Goal: Transaction & Acquisition: Book appointment/travel/reservation

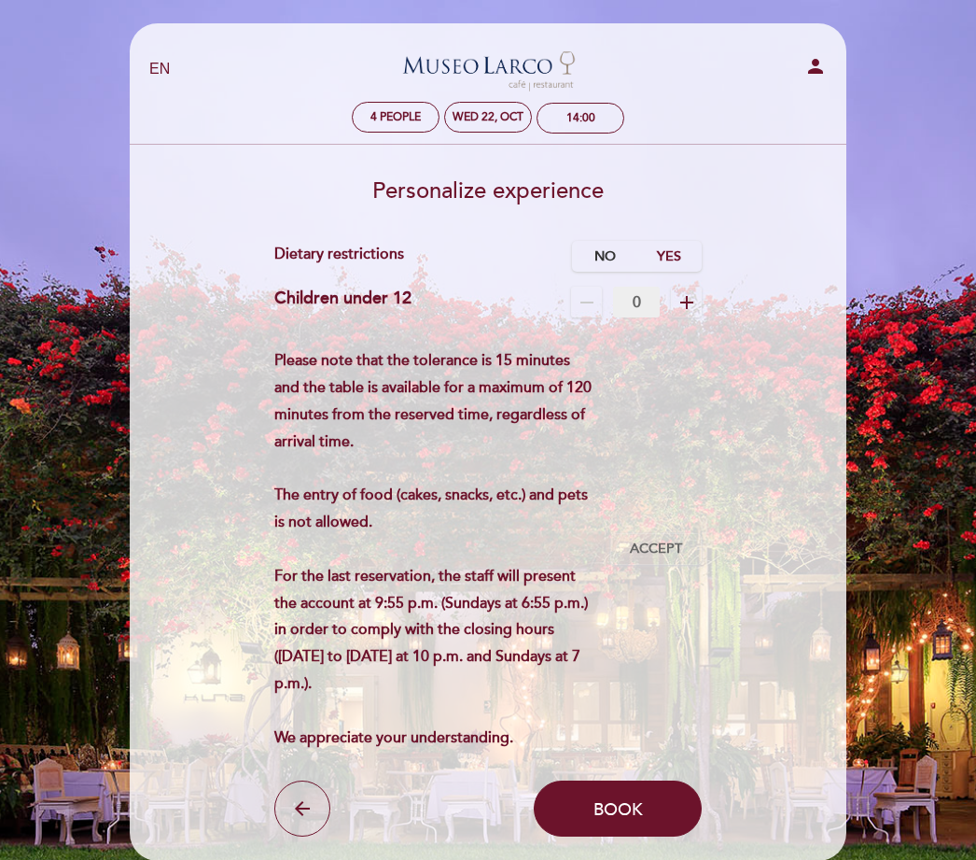
click at [601, 243] on label "No" at bounding box center [604, 256] width 65 height 31
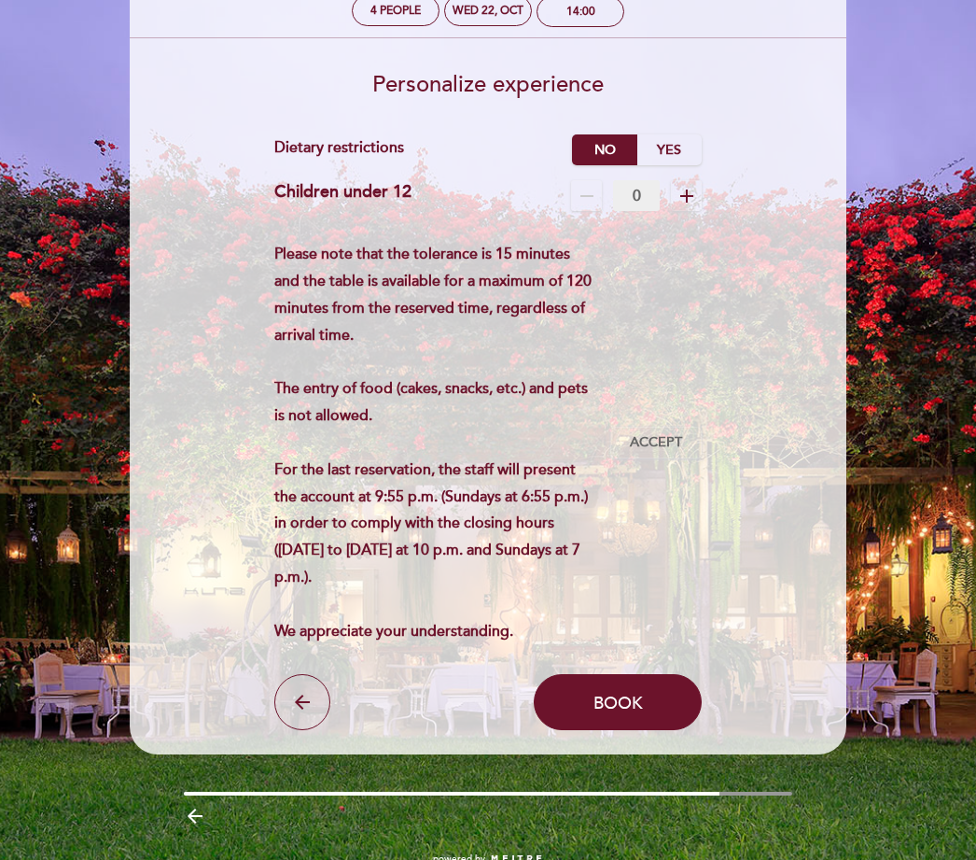
scroll to position [107, 0]
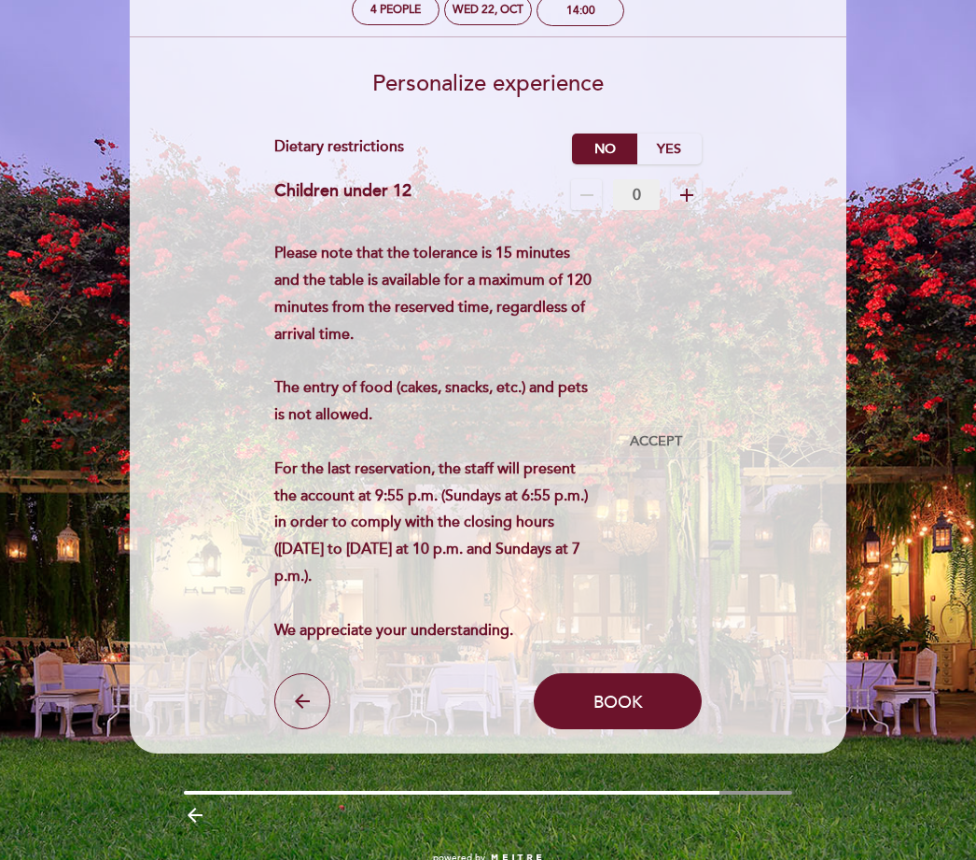
click at [625, 703] on button "Book" at bounding box center [618, 701] width 168 height 56
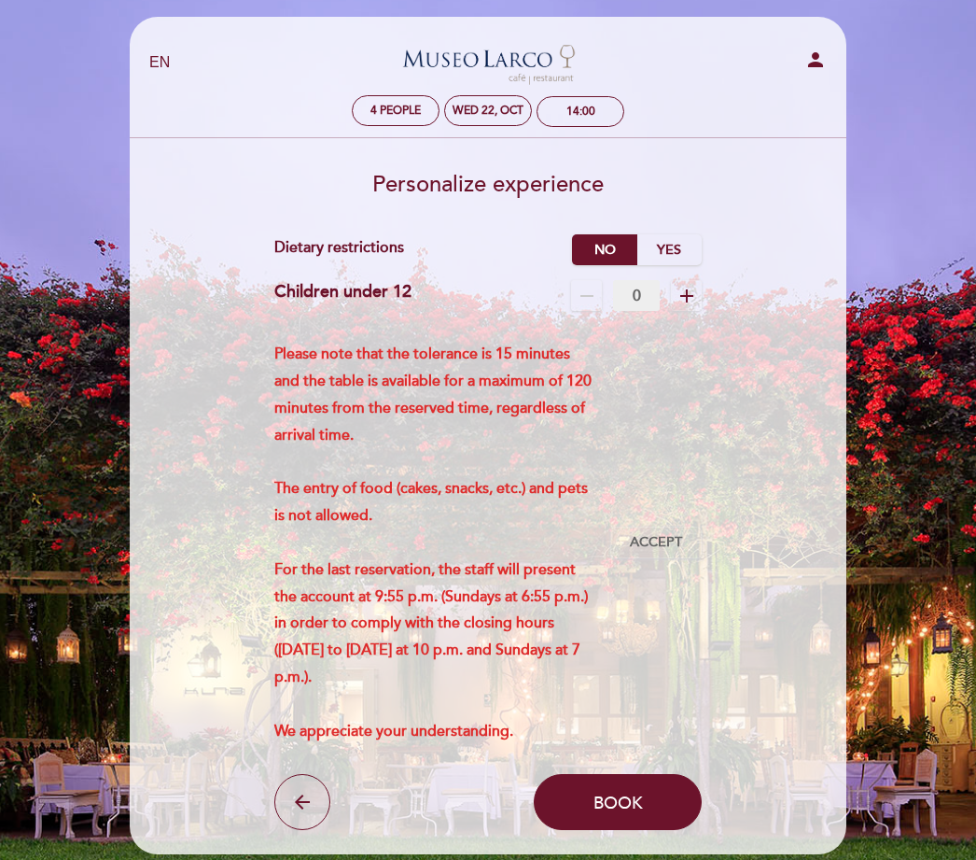
scroll to position [6, 0]
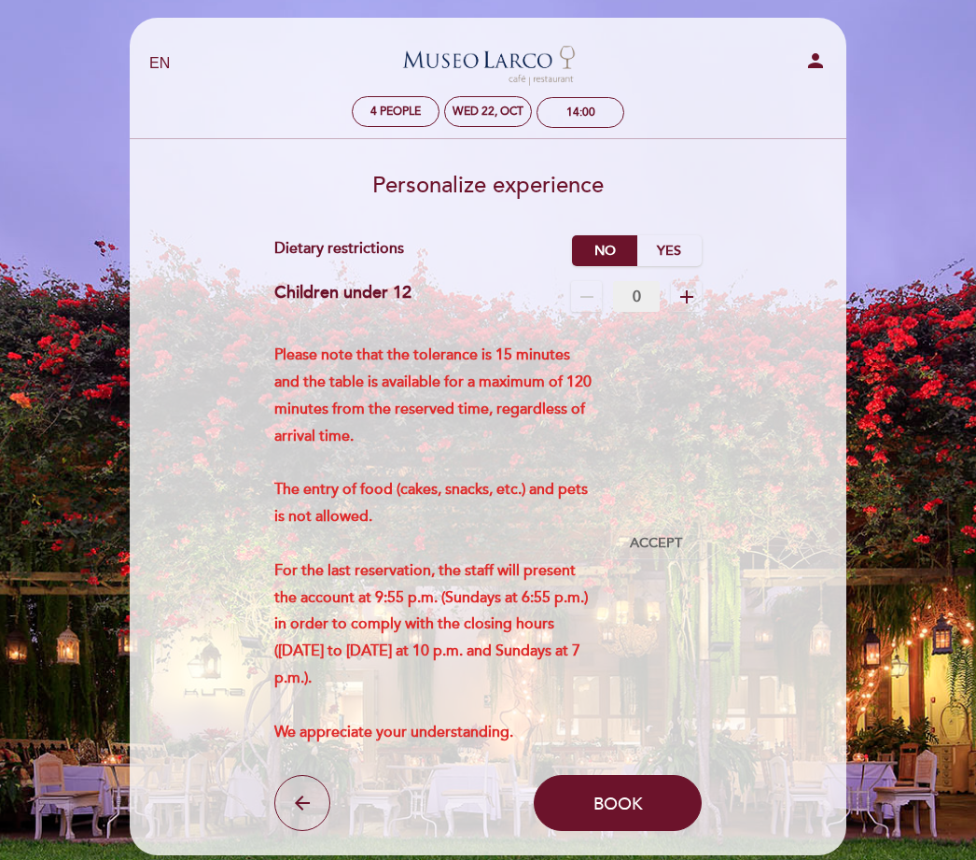
click at [651, 552] on span "Accept" at bounding box center [656, 544] width 52 height 20
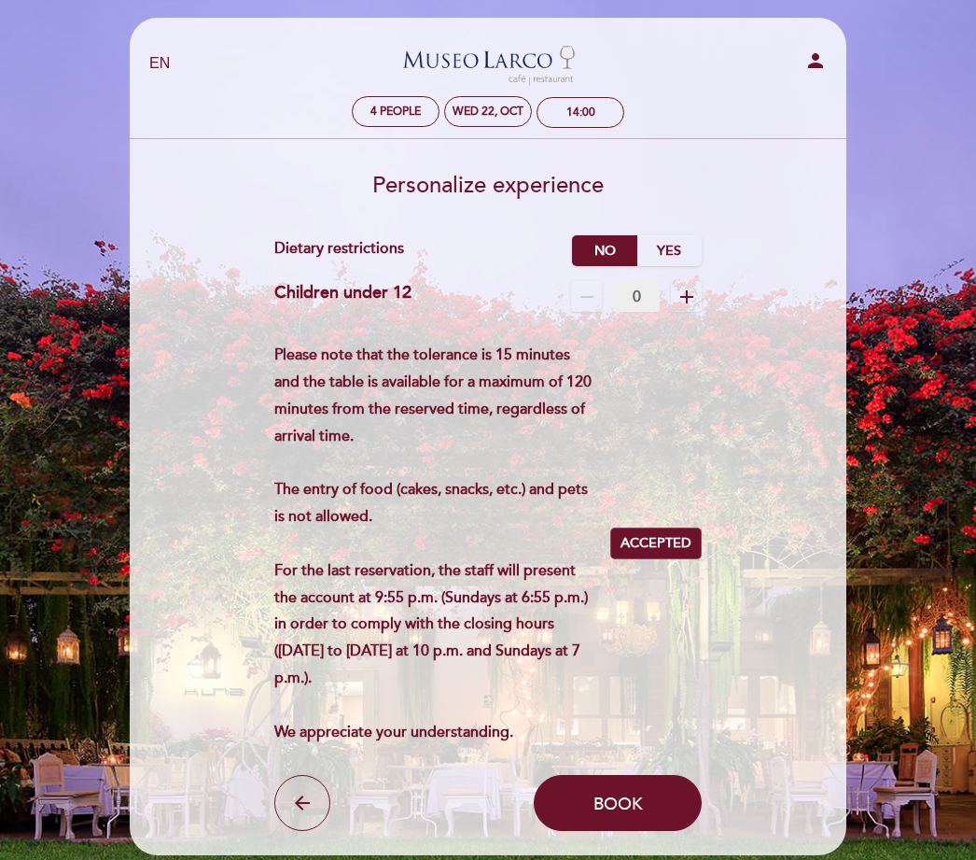
click at [660, 554] on span "Accepted" at bounding box center [656, 544] width 71 height 20
click at [632, 814] on span "Book" at bounding box center [618, 803] width 49 height 21
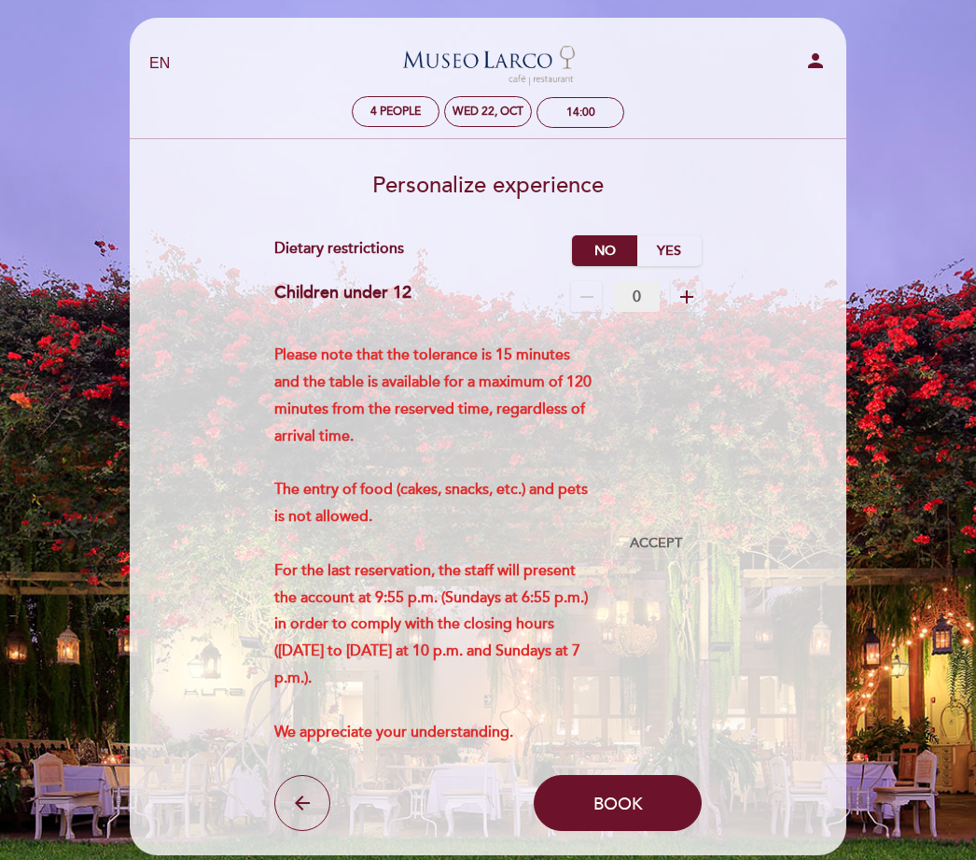
click at [625, 299] on input "0" at bounding box center [636, 296] width 47 height 31
click at [597, 290] on icon "remove" at bounding box center [587, 297] width 22 height 22
click at [638, 299] on input "0" at bounding box center [636, 296] width 47 height 31
click at [590, 294] on icon "remove" at bounding box center [587, 297] width 22 height 22
click at [576, 291] on icon "remove" at bounding box center [587, 297] width 22 height 22
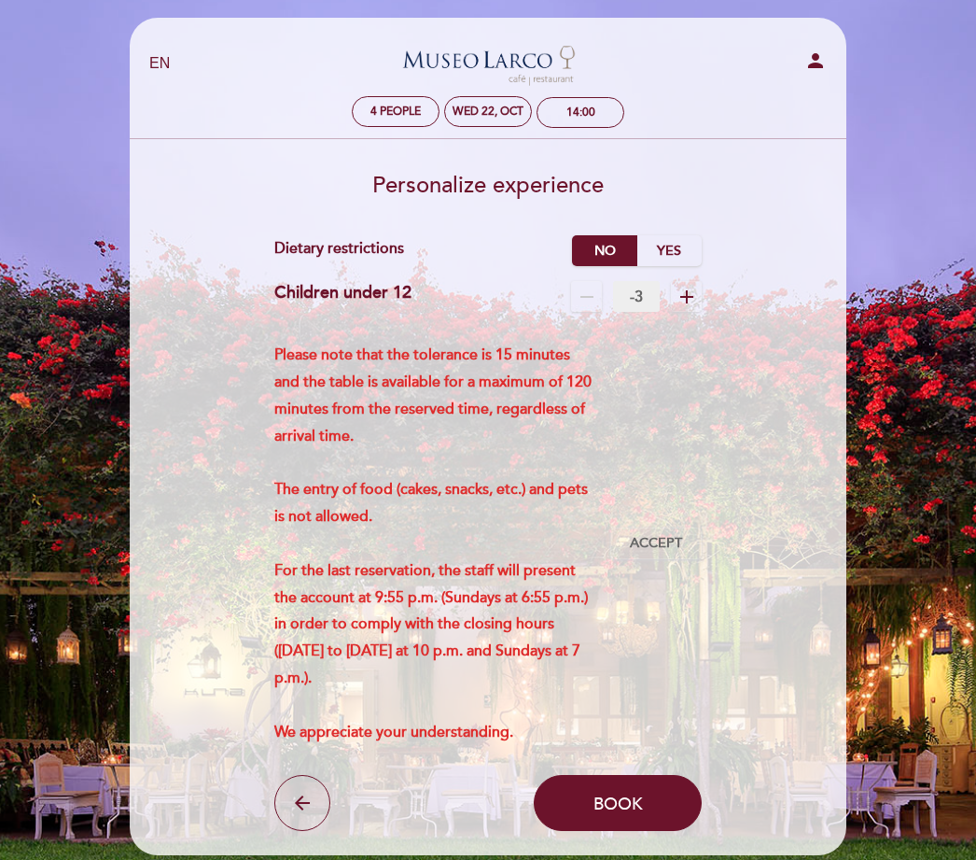
click at [582, 296] on icon "remove" at bounding box center [587, 297] width 22 height 22
click at [694, 296] on icon "add" at bounding box center [687, 297] width 22 height 22
click at [695, 302] on icon "add" at bounding box center [687, 297] width 22 height 22
click at [692, 297] on icon "add" at bounding box center [687, 297] width 22 height 22
click at [699, 300] on span "add" at bounding box center [686, 296] width 31 height 31
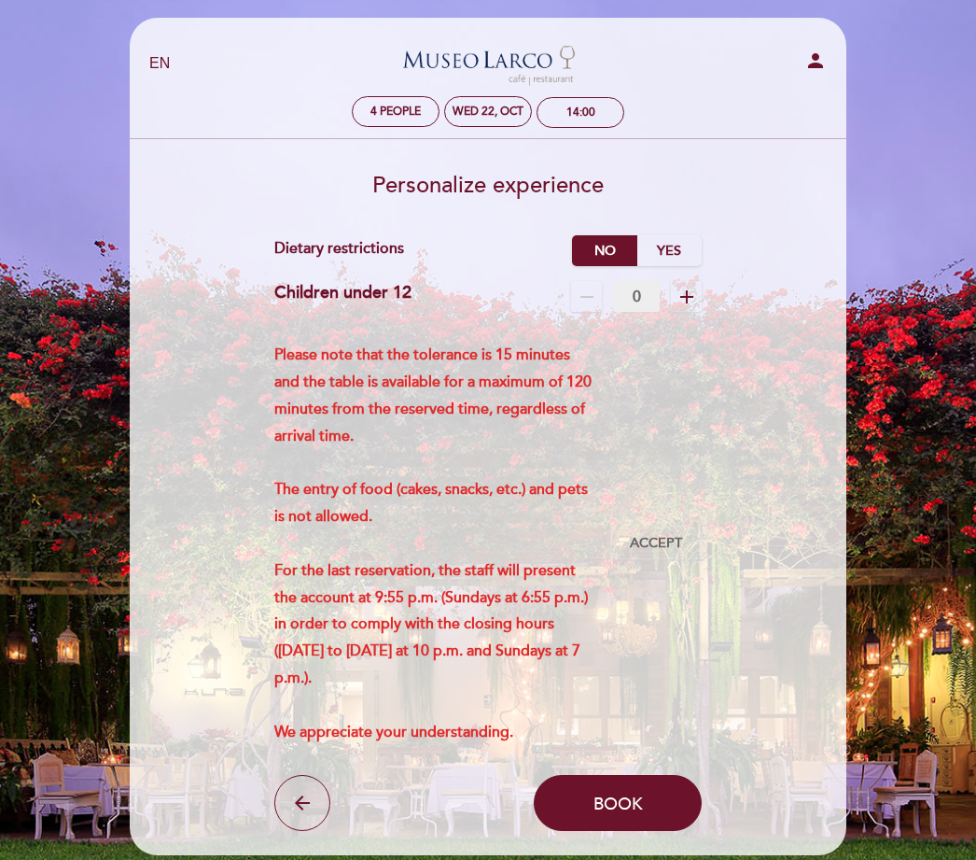
click at [621, 814] on span "Book" at bounding box center [618, 803] width 49 height 21
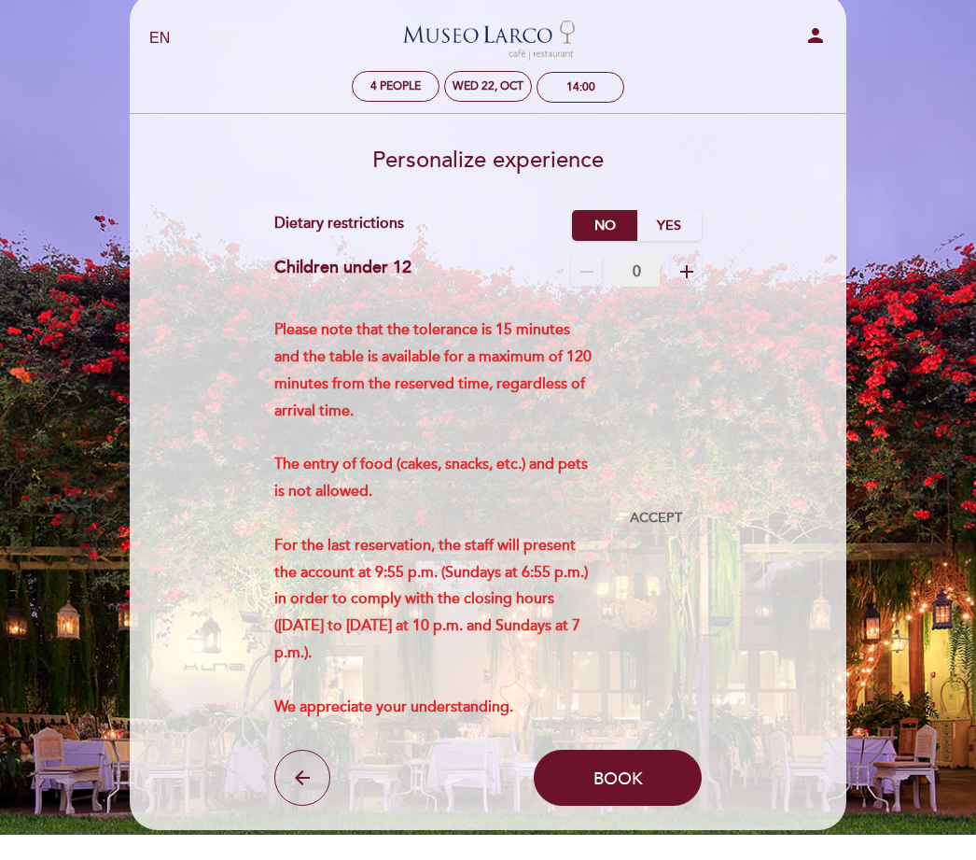
scroll to position [35, 0]
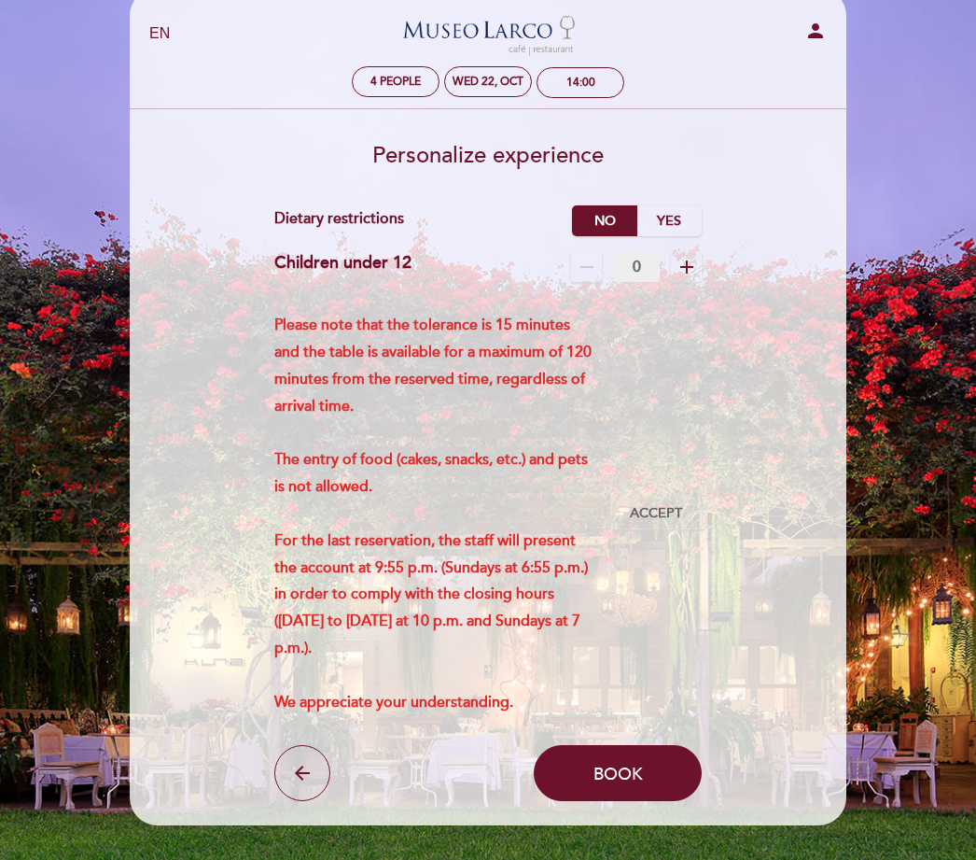
click at [817, 30] on icon "person" at bounding box center [816, 31] width 22 height 22
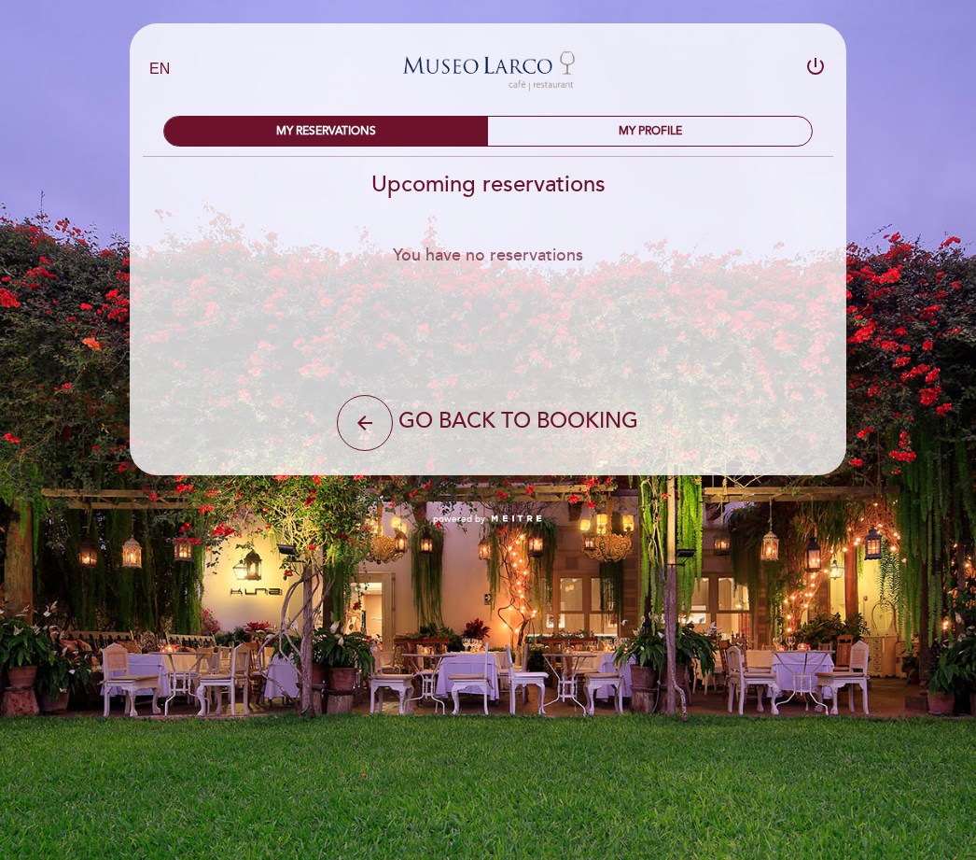
click at [371, 420] on icon "arrow_back" at bounding box center [365, 423] width 22 height 22
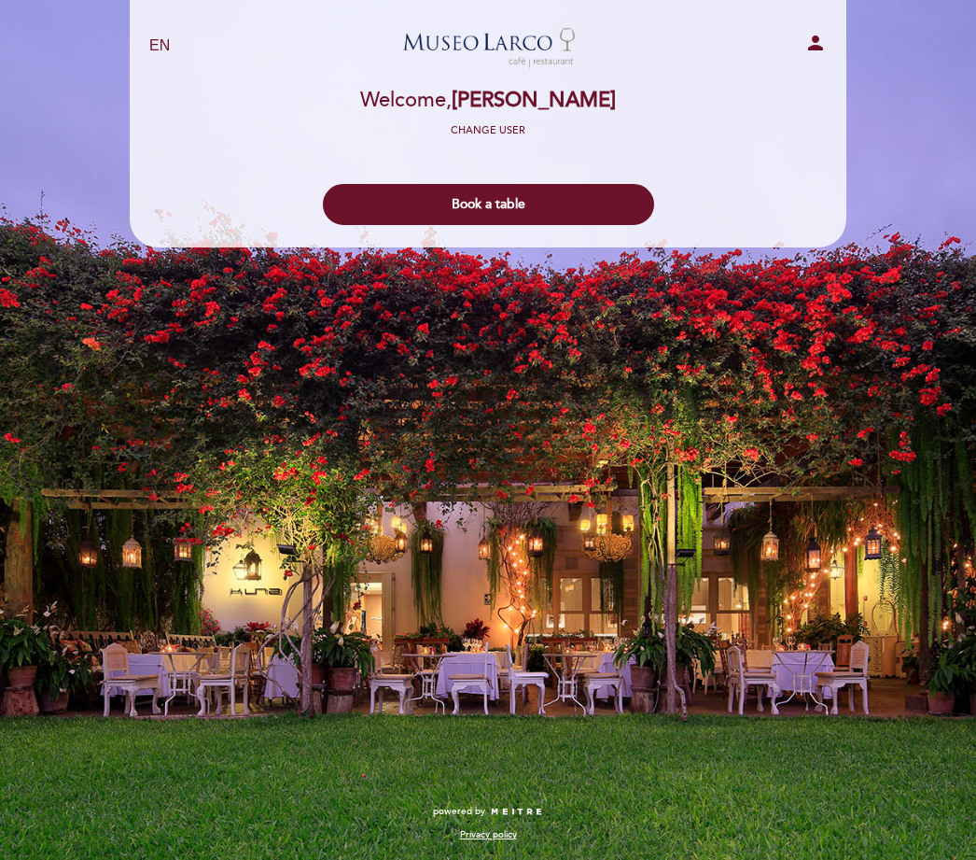
click at [501, 202] on button "Book a table" at bounding box center [488, 204] width 331 height 41
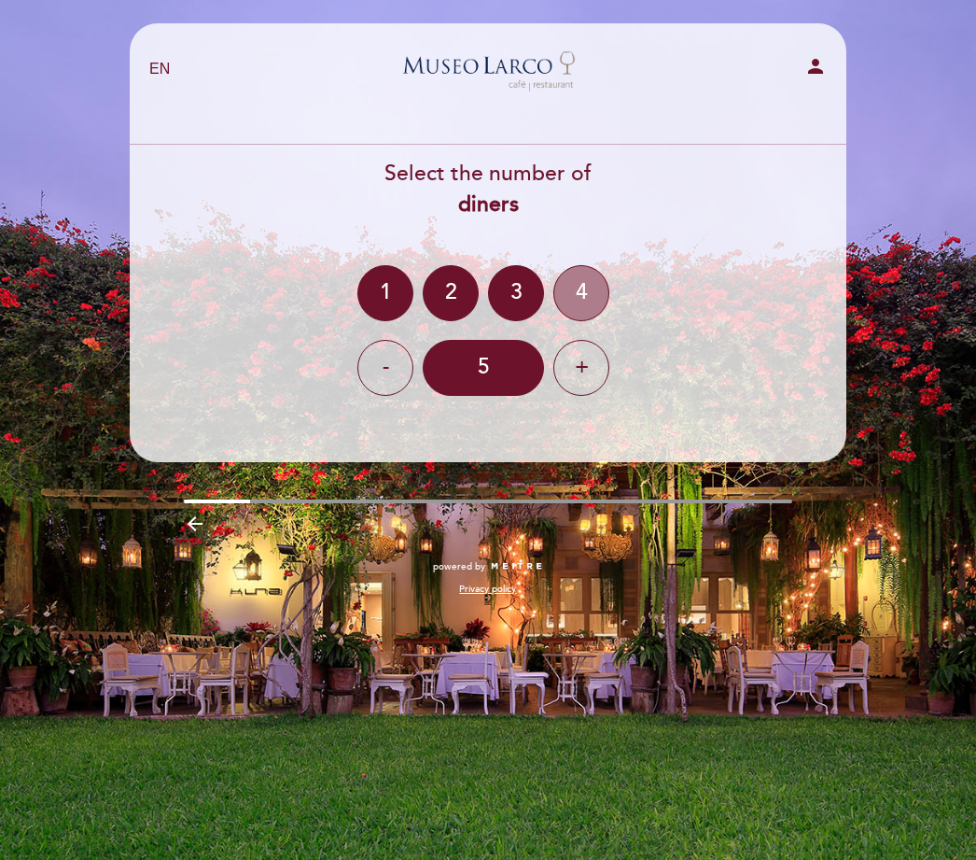
click at [593, 295] on div "4" at bounding box center [582, 293] width 56 height 56
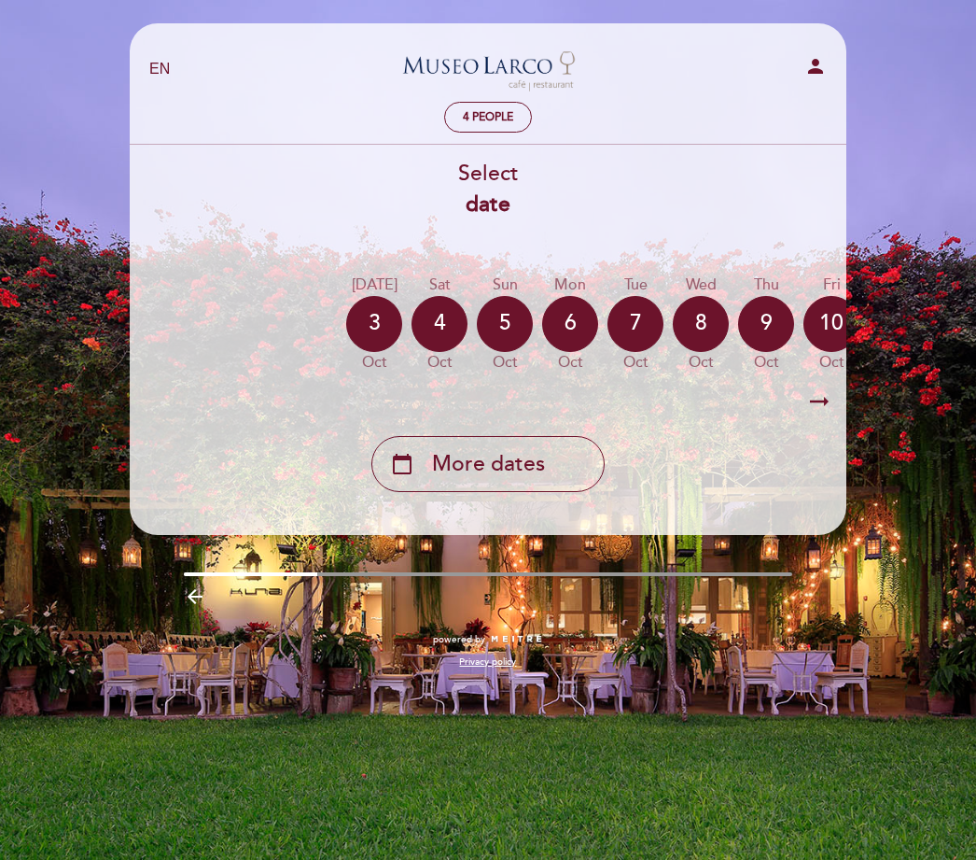
click at [829, 400] on icon "arrow_right_alt" at bounding box center [820, 402] width 28 height 40
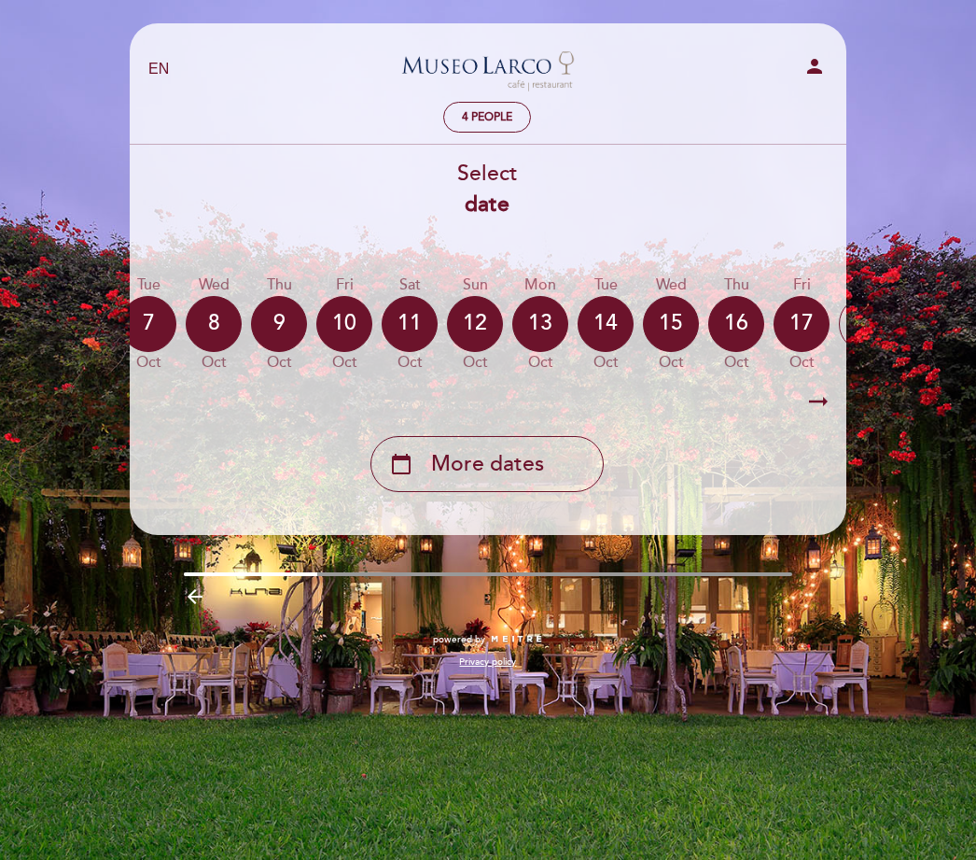
scroll to position [0, 544]
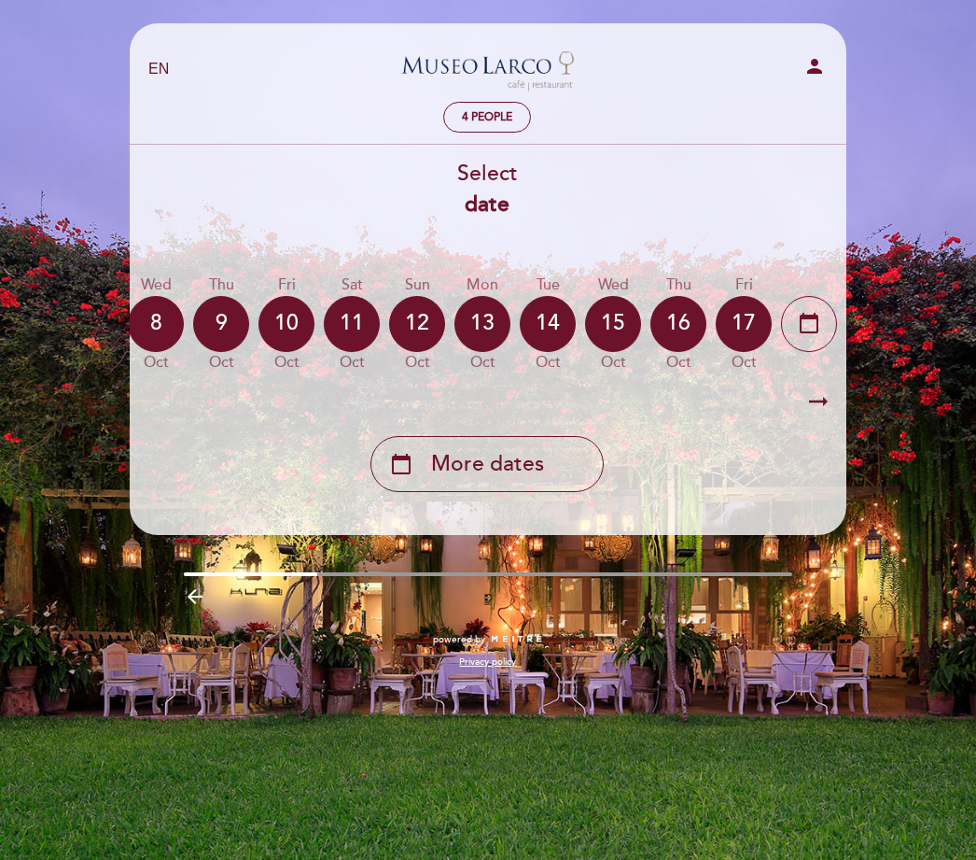
click at [826, 401] on icon "arrow_right_alt" at bounding box center [819, 402] width 28 height 40
click at [815, 397] on icon "arrow_right_alt" at bounding box center [819, 402] width 28 height 40
click at [816, 308] on icon "calendar_today" at bounding box center [809, 323] width 22 height 32
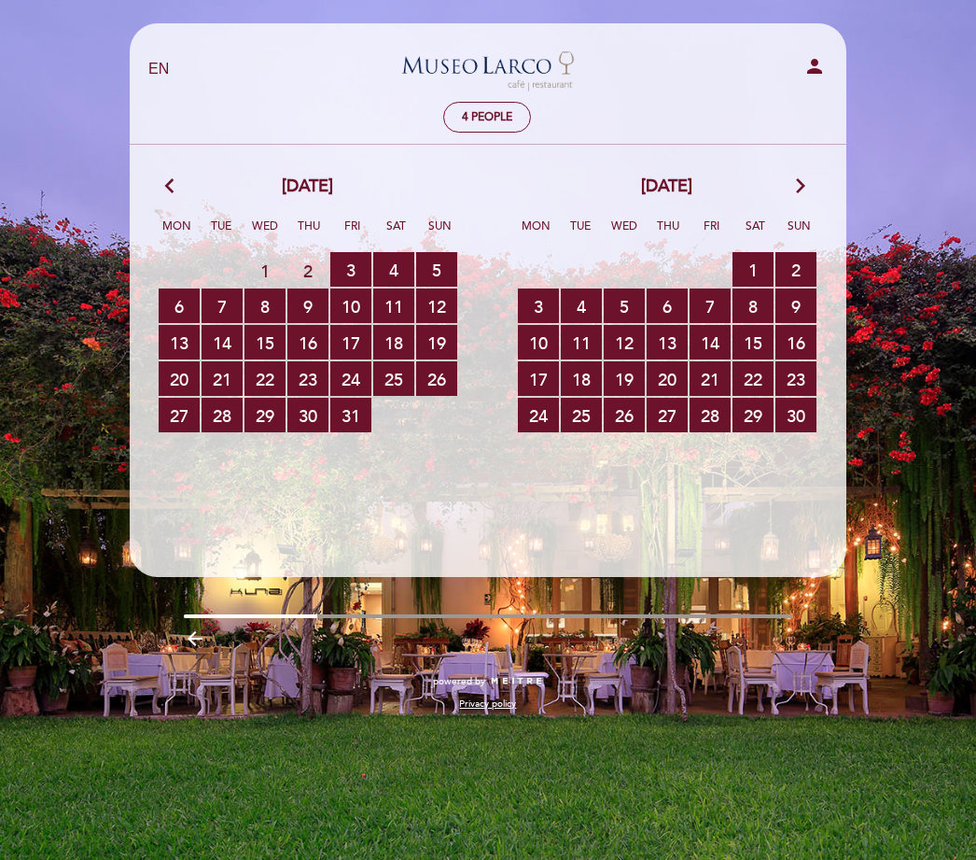
click at [265, 378] on span "22 RESERVATIONS AVAILABLE" at bounding box center [265, 378] width 41 height 35
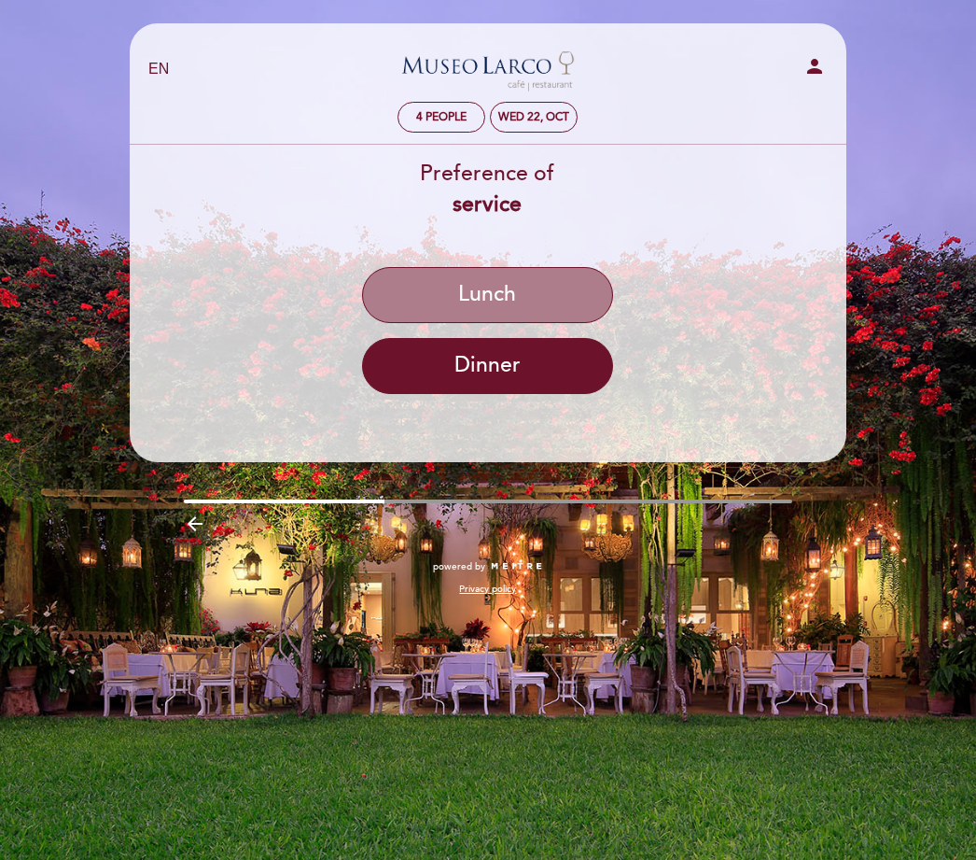
click at [535, 288] on button "Lunch" at bounding box center [487, 295] width 251 height 56
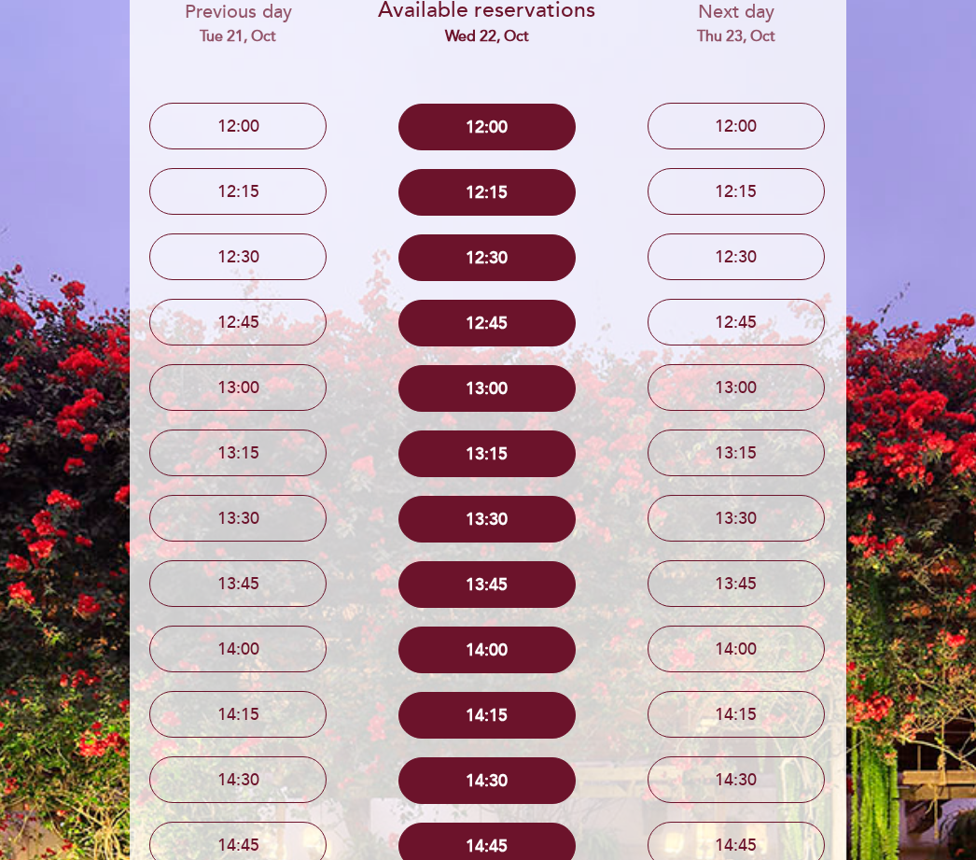
scroll to position [164, 0]
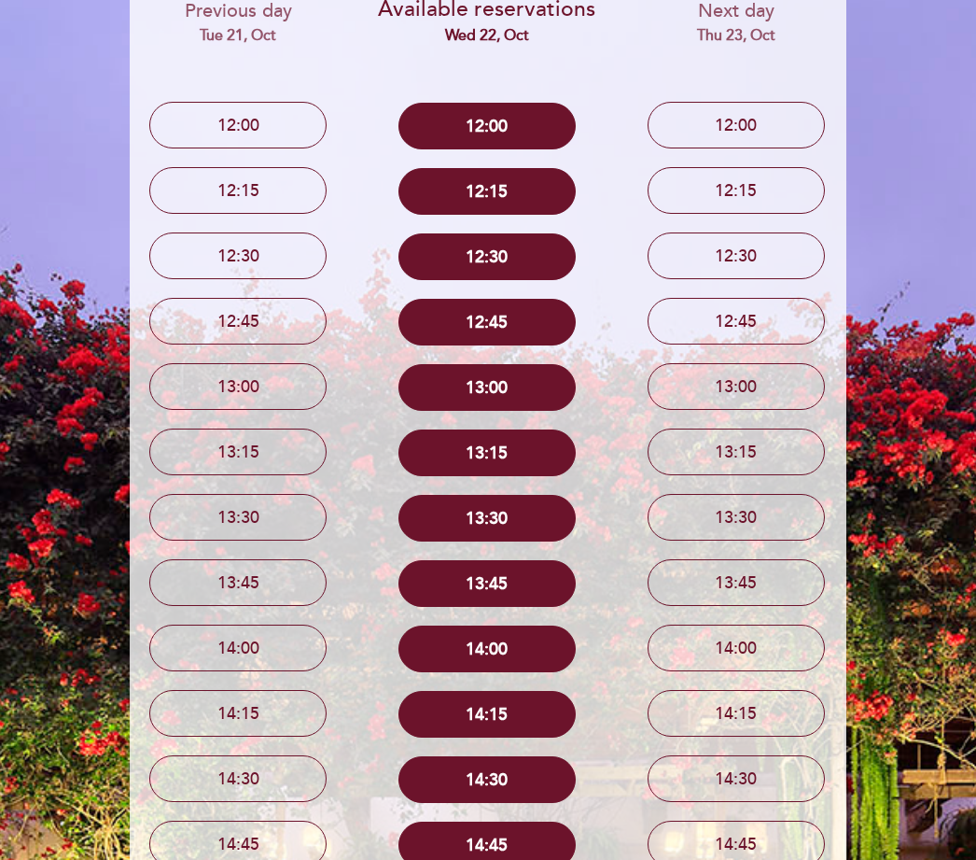
click at [507, 642] on button "14:00" at bounding box center [487, 648] width 177 height 47
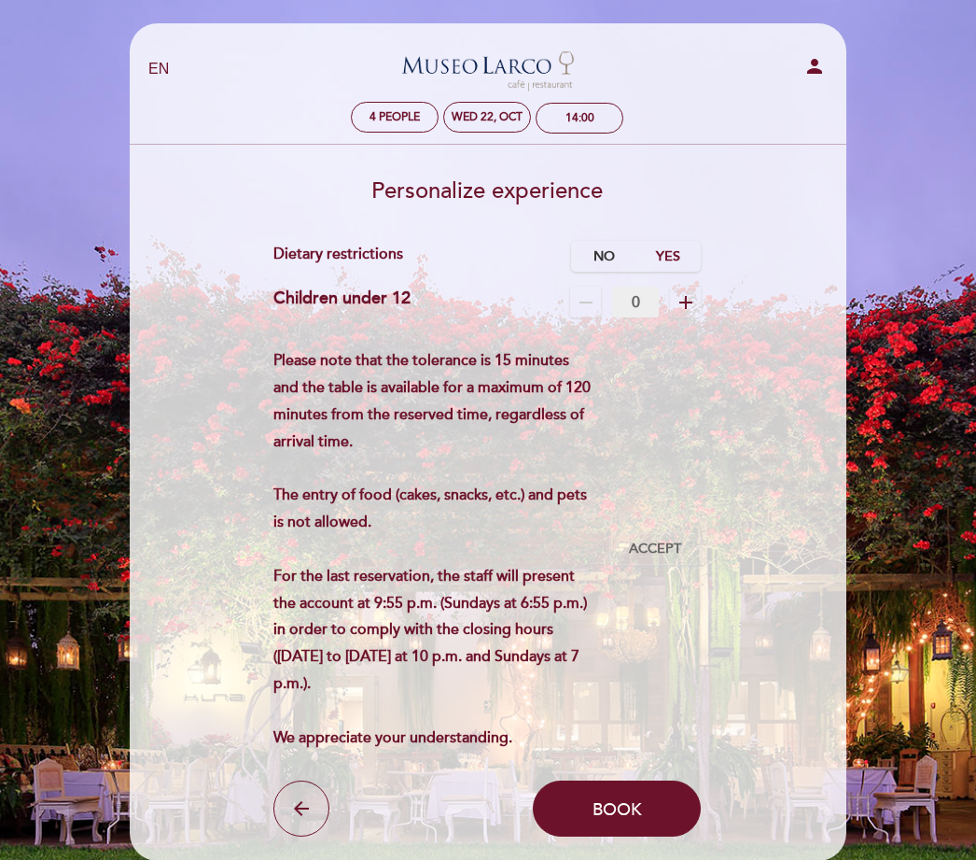
click at [607, 255] on label "No" at bounding box center [603, 256] width 65 height 31
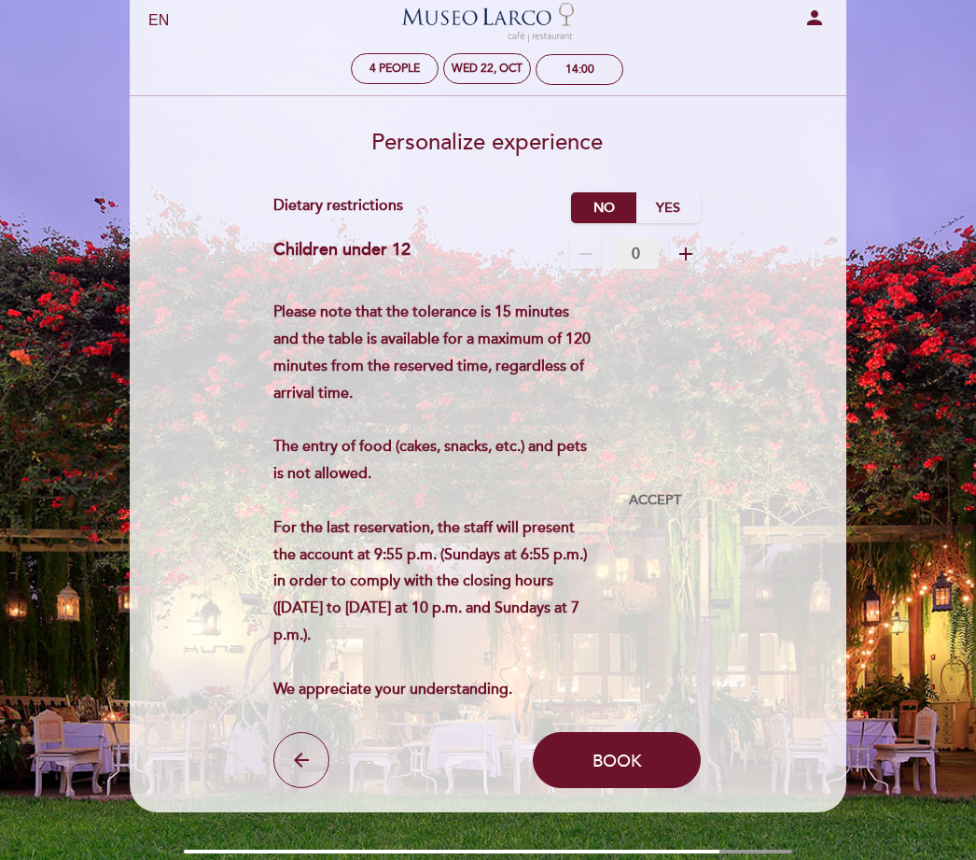
scroll to position [74, 0]
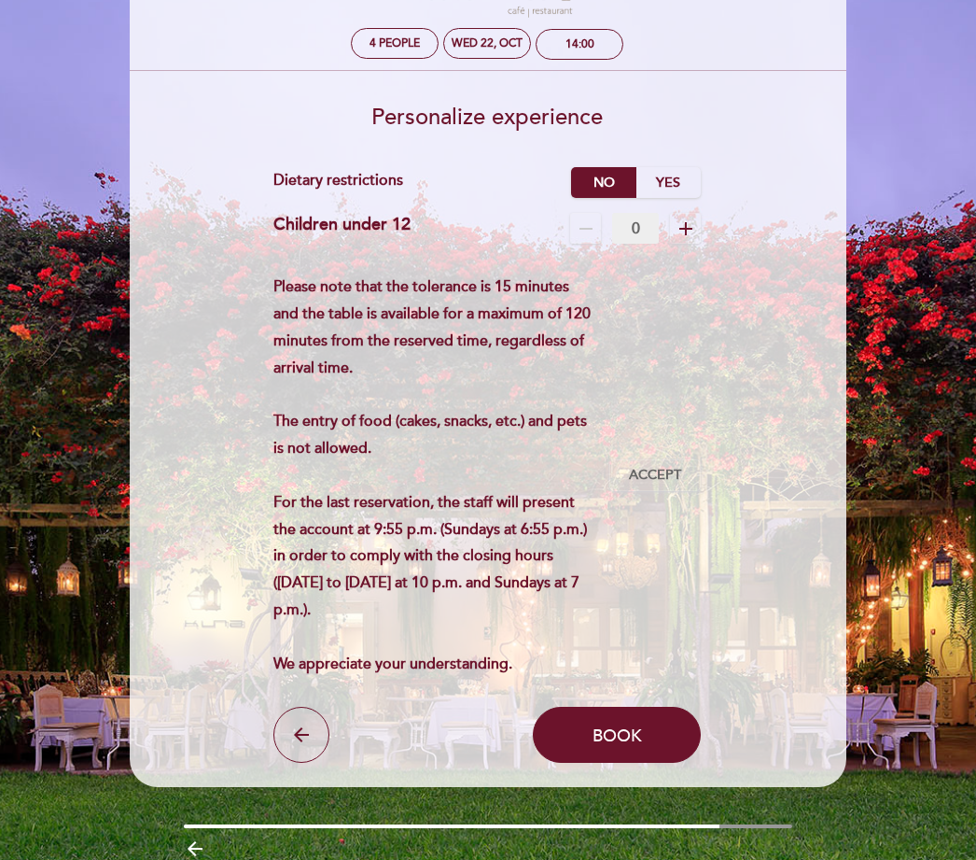
click at [428, 712] on form "Service charge : 0 % Nothing selected 0 % 15 % 18 % 20 % Dietary restrictions N…" at bounding box center [487, 465] width 691 height 596
click at [667, 491] on button "Accept Accepted" at bounding box center [655, 475] width 91 height 32
click at [657, 484] on span "Accepted" at bounding box center [655, 476] width 71 height 20
click at [636, 746] on span "Book" at bounding box center [617, 735] width 49 height 21
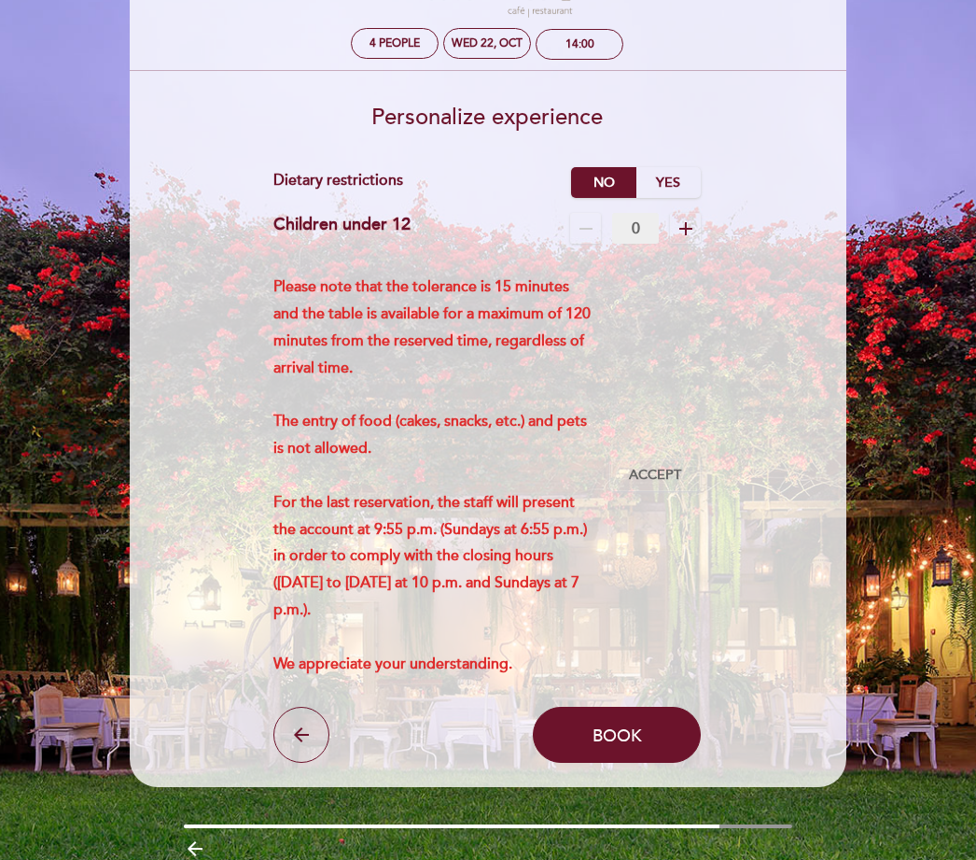
click at [630, 746] on span "Book" at bounding box center [617, 735] width 49 height 21
click at [639, 746] on span "Book" at bounding box center [617, 735] width 49 height 21
click at [642, 749] on button "Book" at bounding box center [617, 735] width 168 height 56
click at [641, 746] on span "Book" at bounding box center [617, 735] width 49 height 21
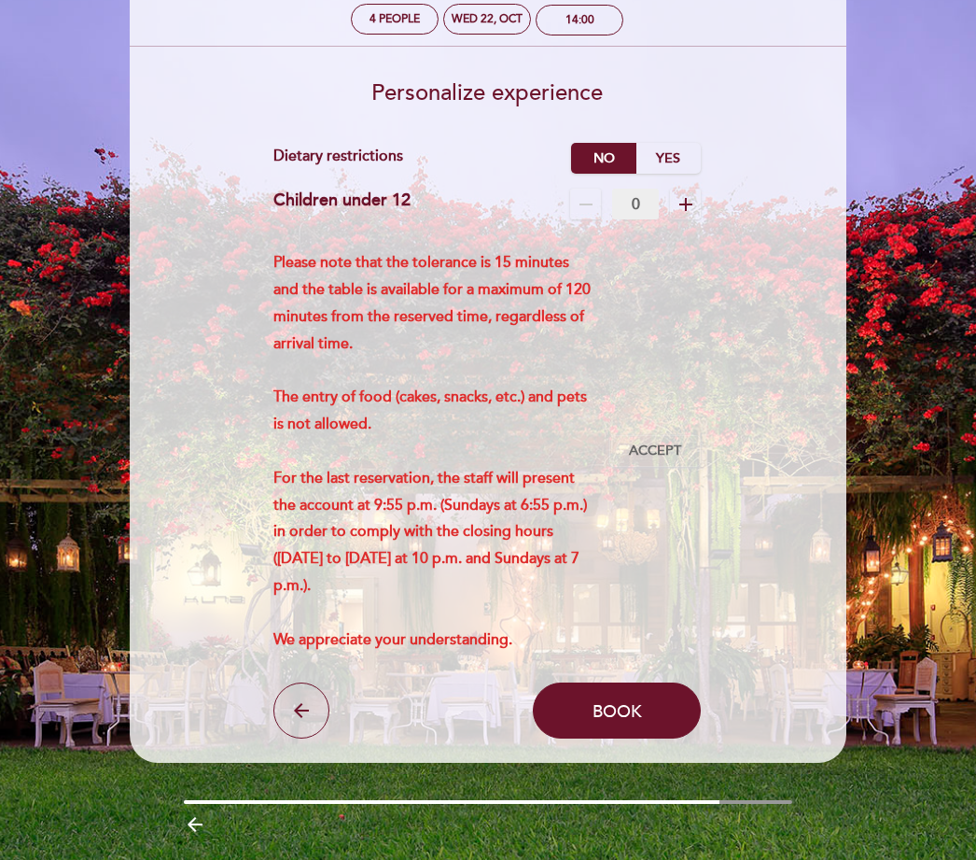
scroll to position [107, 0]
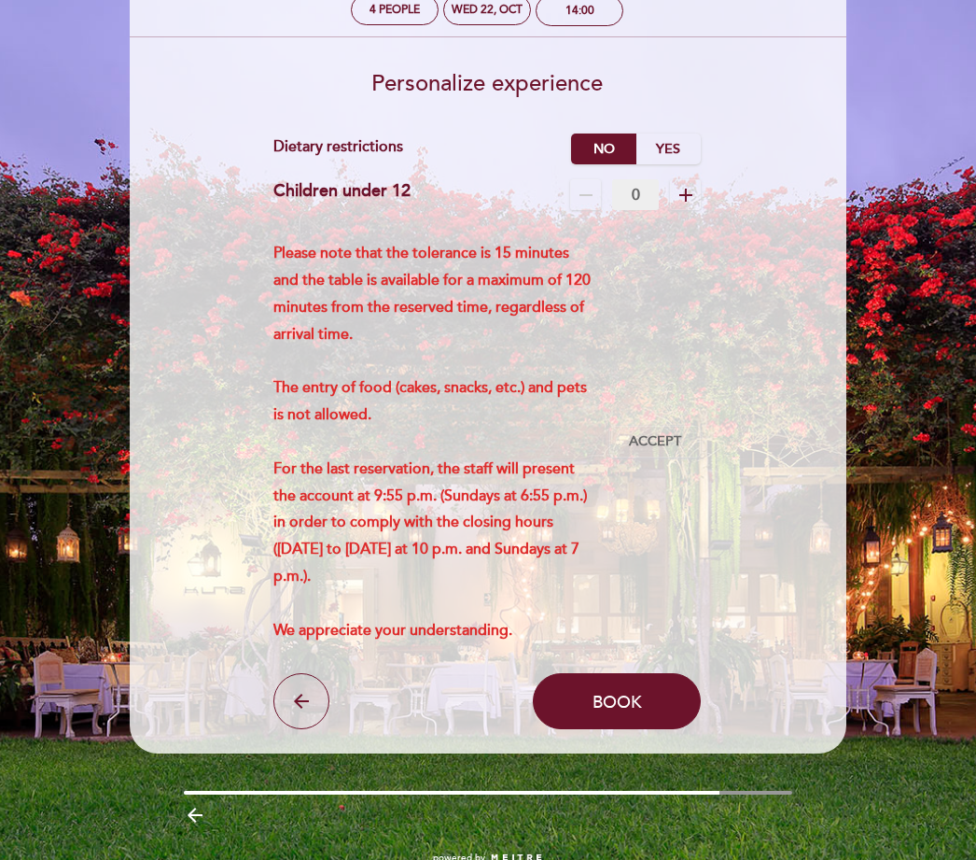
click at [297, 712] on icon "arrow_back" at bounding box center [301, 701] width 22 height 22
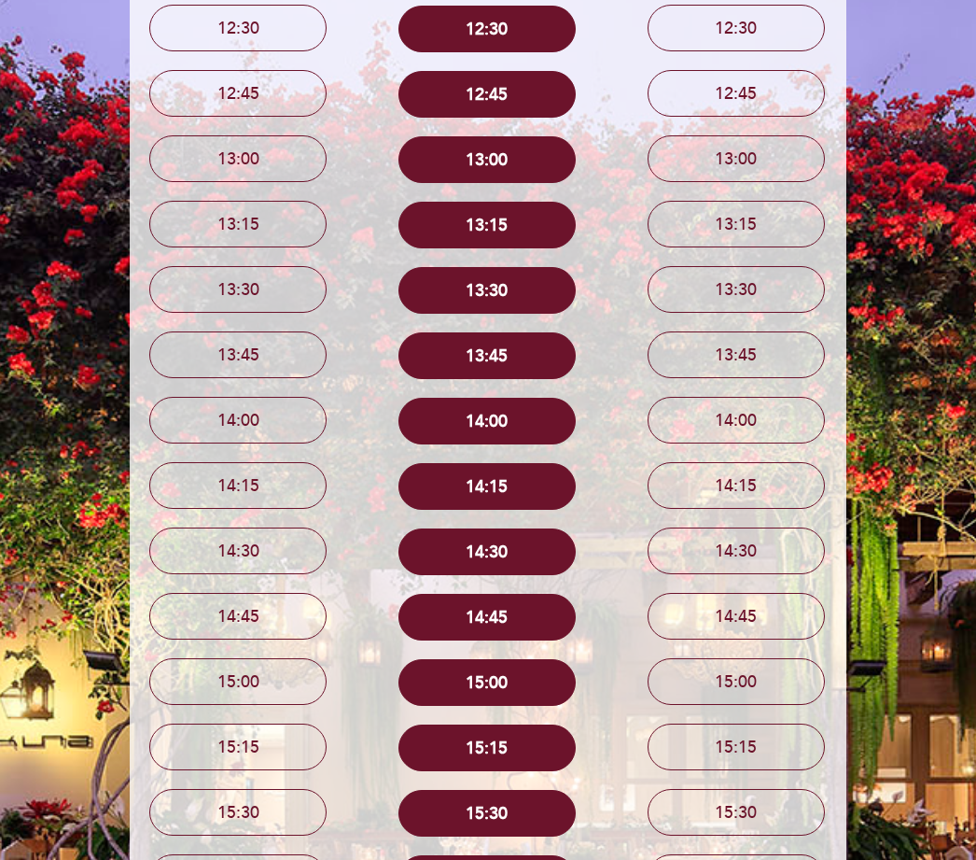
scroll to position [392, 0]
click at [483, 416] on button "14:00" at bounding box center [487, 421] width 177 height 47
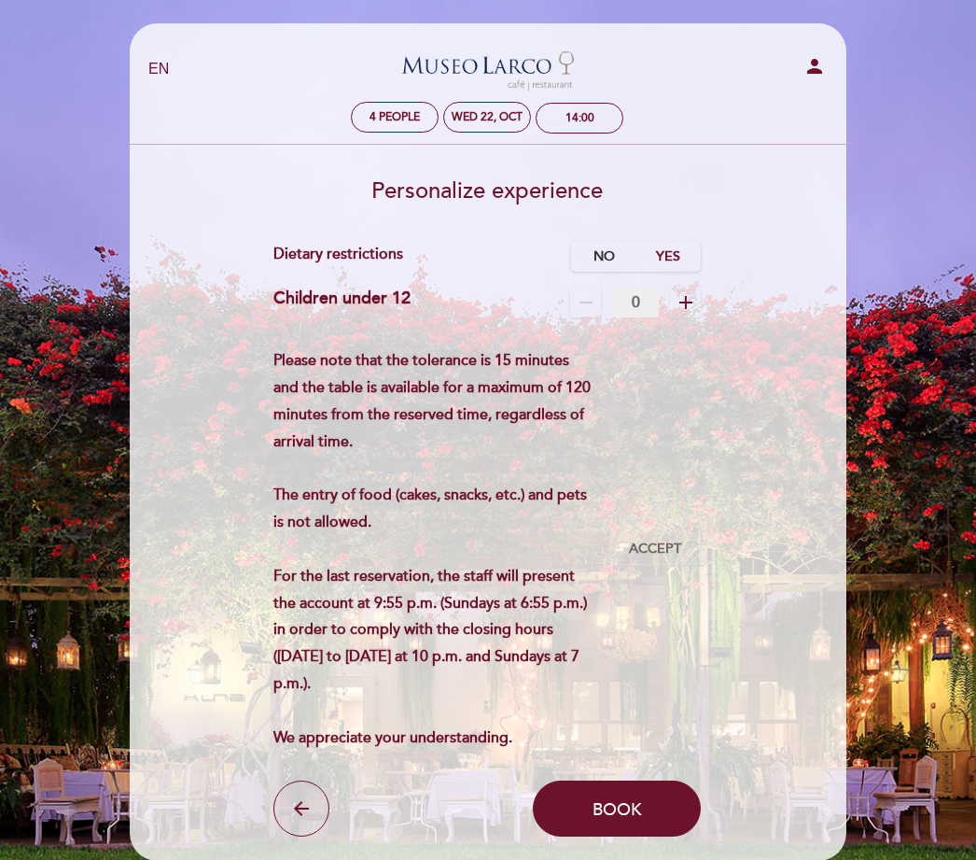
click at [593, 250] on label "No" at bounding box center [603, 256] width 65 height 31
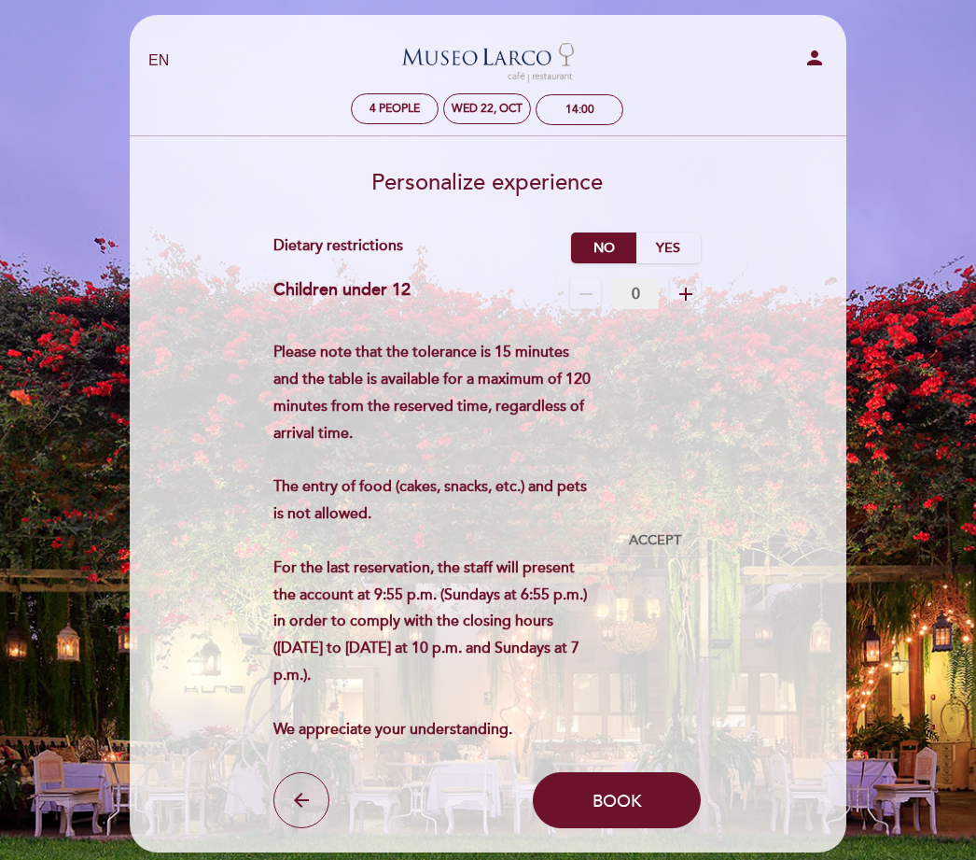
click at [662, 546] on span "Accept" at bounding box center [655, 541] width 52 height 20
click at [626, 798] on button "Book" at bounding box center [617, 800] width 168 height 56
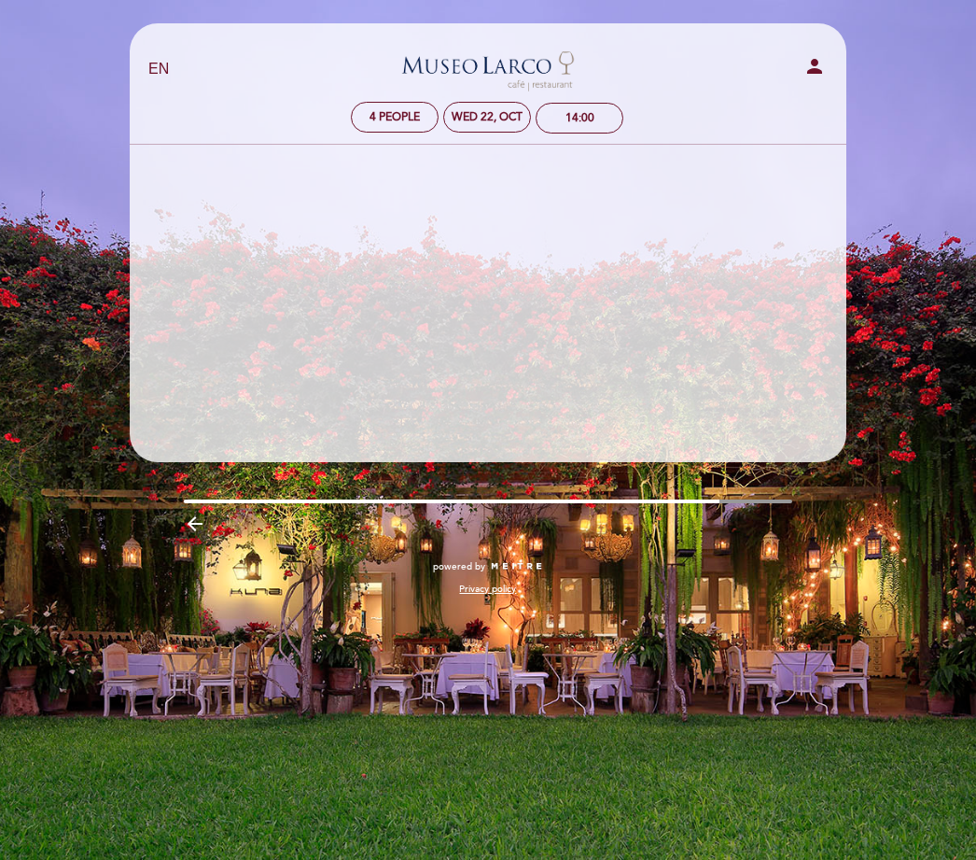
scroll to position [0, 0]
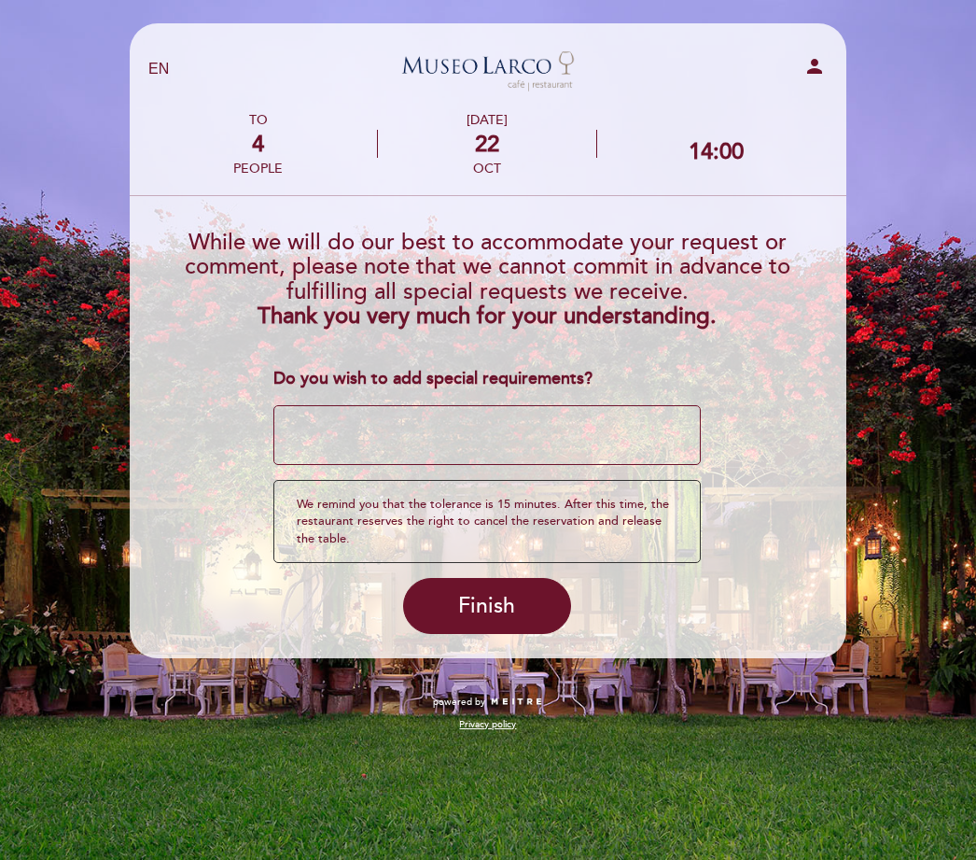
click at [448, 429] on textarea at bounding box center [488, 435] width 428 height 60
click at [483, 593] on span "Finish" at bounding box center [486, 606] width 57 height 26
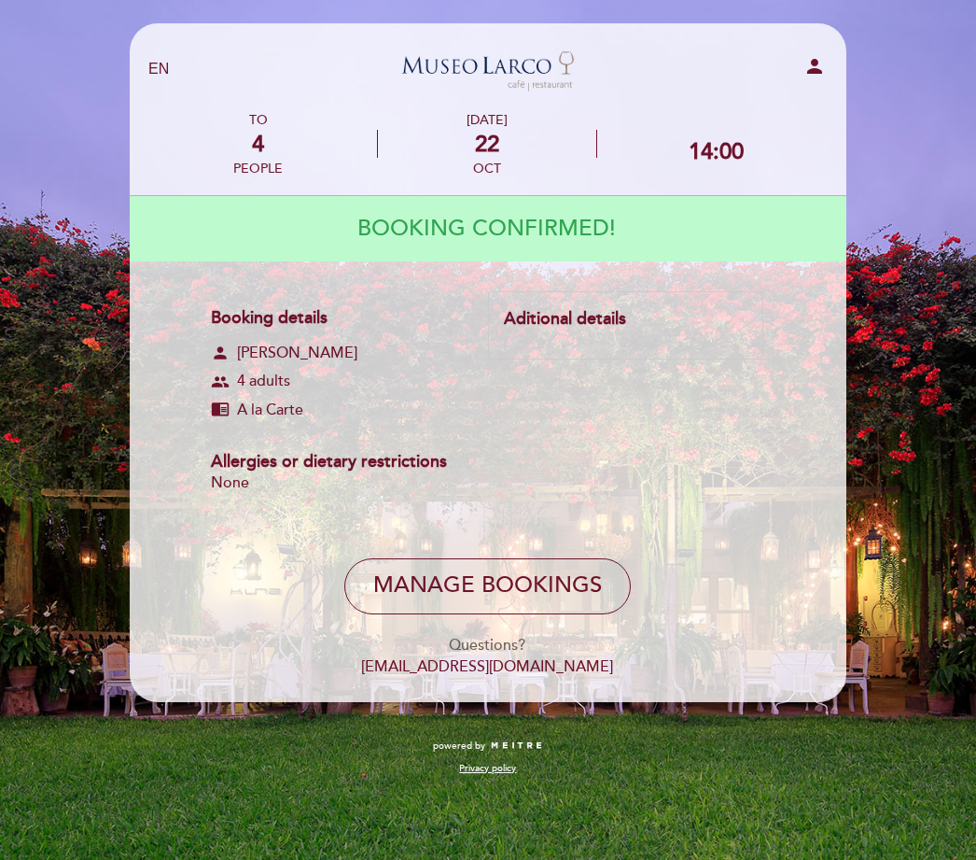
click at [489, 599] on button "Manage Bookings" at bounding box center [487, 586] width 287 height 56
